Goal: Navigation & Orientation: Locate item on page

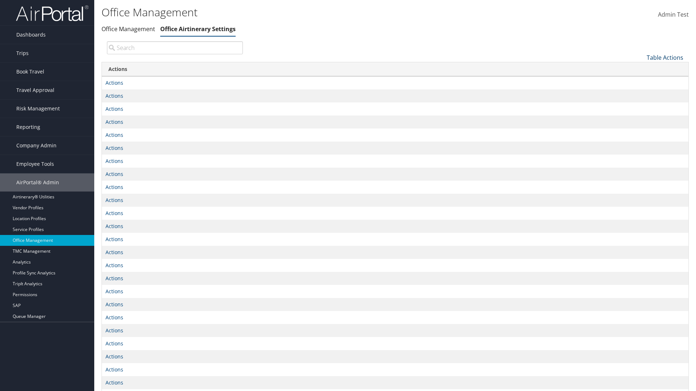
click at [664, 57] on link "Table Actions" at bounding box center [664, 58] width 37 height 8
click at [640, 81] on link "Page Length" at bounding box center [640, 81] width 95 height 12
click at [640, 82] on link "25" at bounding box center [640, 82] width 95 height 12
click at [664, 57] on link "Table Actions" at bounding box center [664, 58] width 37 height 8
click at [640, 81] on link "Page Length" at bounding box center [640, 81] width 95 height 12
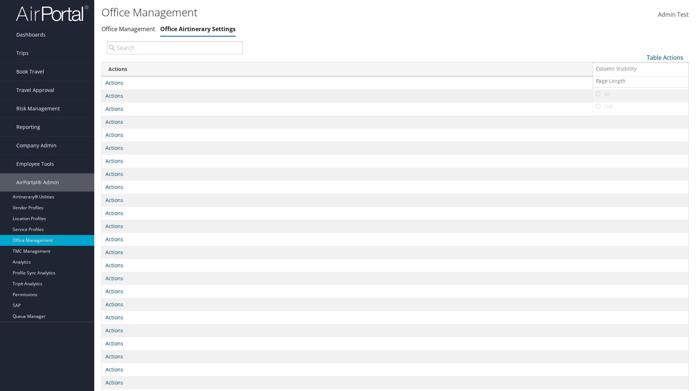
click at [640, 94] on link "50" at bounding box center [640, 94] width 95 height 12
click at [664, 57] on link "Table Actions" at bounding box center [664, 58] width 37 height 8
click at [640, 81] on link "Page Length" at bounding box center [640, 81] width 95 height 12
click at [640, 106] on link "100" at bounding box center [640, 106] width 95 height 12
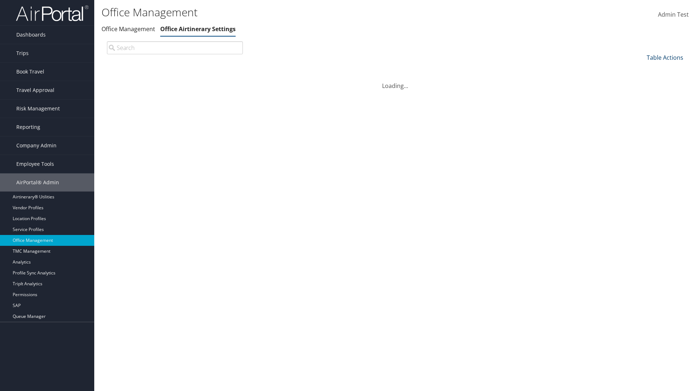
click at [664, 57] on link "Table Actions" at bounding box center [664, 58] width 37 height 8
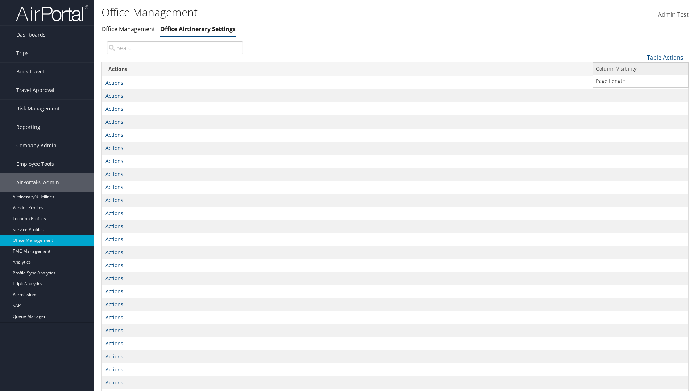
click at [640, 68] on link "Column Visibility" at bounding box center [640, 69] width 95 height 12
